Goal: Find specific page/section: Find specific page/section

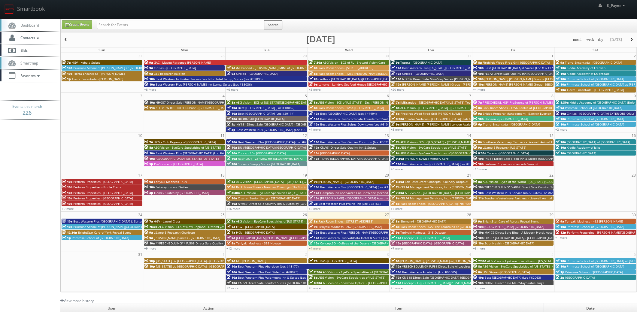
click at [135, 27] on input "text" at bounding box center [181, 25] width 168 height 8
type input "lebanon"
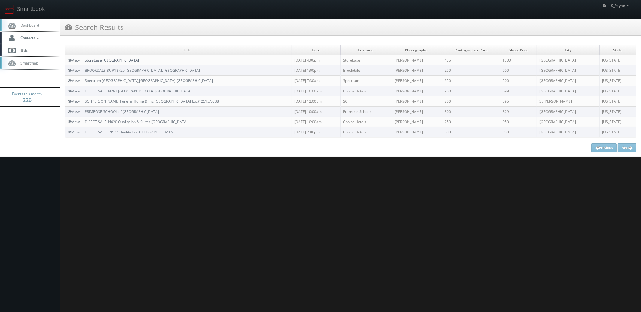
click at [111, 59] on link "StoreEase [GEOGRAPHIC_DATA]" at bounding box center [112, 60] width 54 height 5
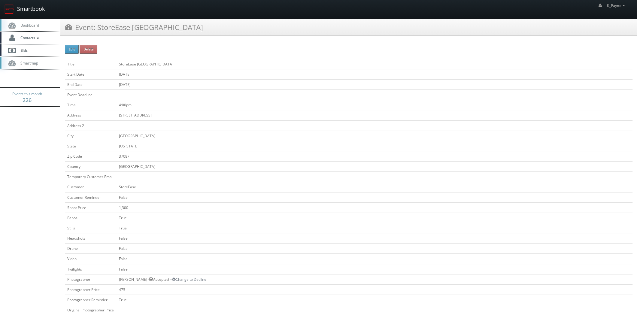
click at [29, 6] on link "Smartbook" at bounding box center [24, 9] width 49 height 19
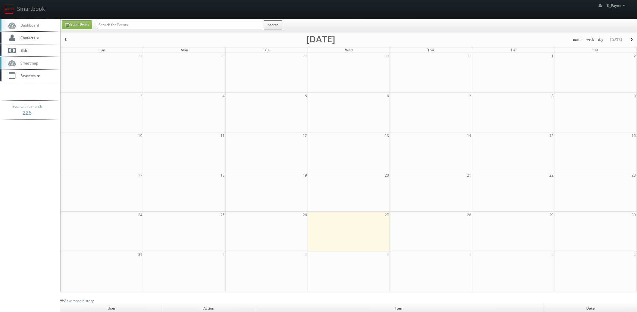
click at [111, 28] on input "text" at bounding box center [181, 25] width 168 height 8
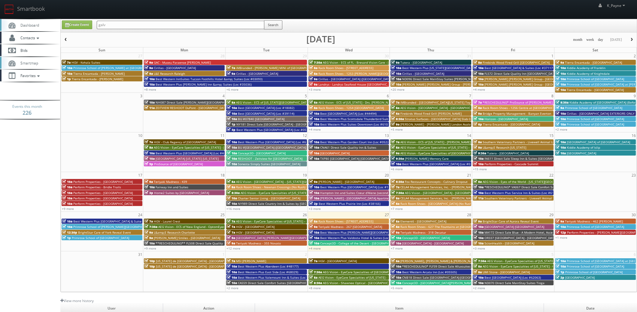
type input "galv"
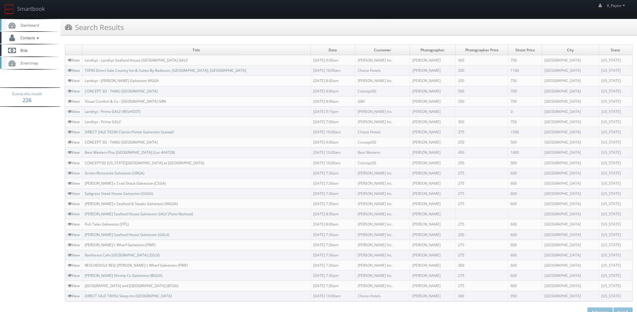
click at [166, 63] on td "Landrys - Landrys Seafood House [GEOGRAPHIC_DATA] GALV" at bounding box center [196, 60] width 229 height 10
click at [164, 60] on link "Landrys - Landrys Seafood House [GEOGRAPHIC_DATA] GALV" at bounding box center [136, 60] width 103 height 5
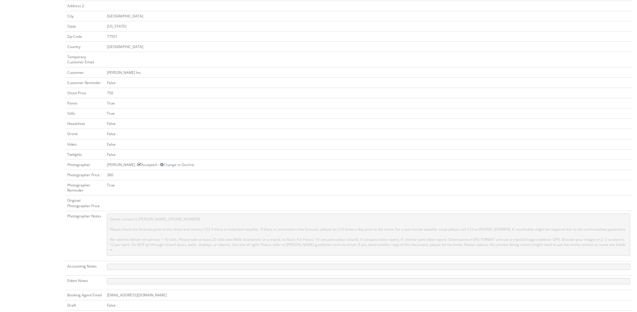
scroll to position [150, 0]
